Goal: Task Accomplishment & Management: Manage account settings

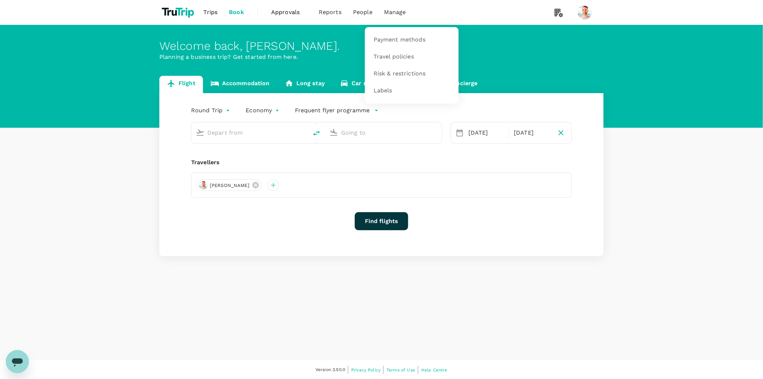
click at [393, 13] on span "Manage" at bounding box center [395, 12] width 22 height 9
type input "[PERSON_NAME][GEOGRAPHIC_DATA][PERSON_NAME] (SYD)"
type input "[GEOGRAPHIC_DATA] (BNE)"
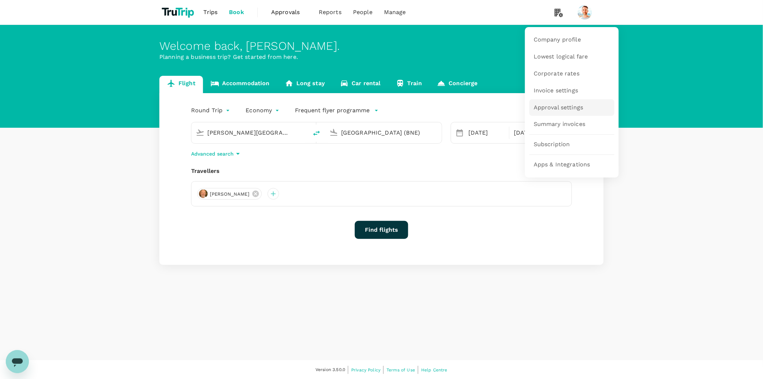
click at [569, 104] on span "Approval settings" at bounding box center [559, 108] width 50 height 8
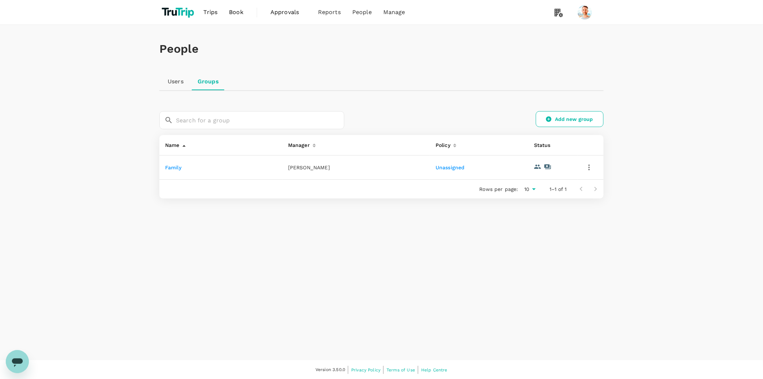
click at [172, 171] on td "Family" at bounding box center [220, 167] width 123 height 24
click at [173, 168] on link "Family" at bounding box center [173, 167] width 16 height 6
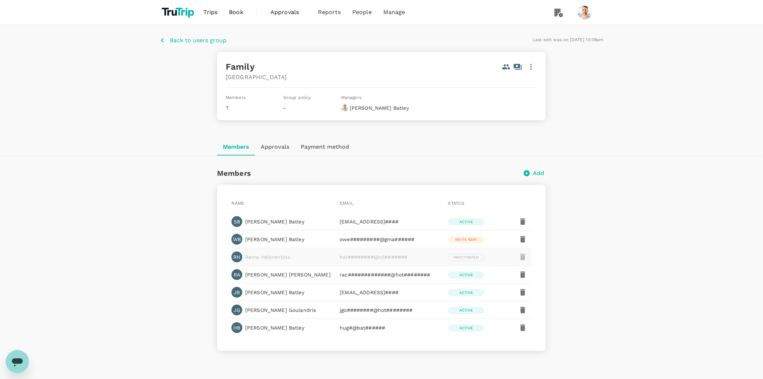
click at [278, 152] on button "Approvals" at bounding box center [275, 146] width 40 height 17
